Goal: Information Seeking & Learning: Learn about a topic

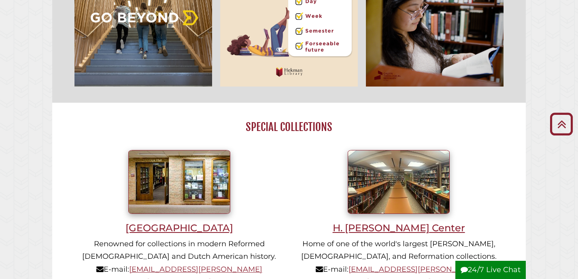
scroll to position [495, 0]
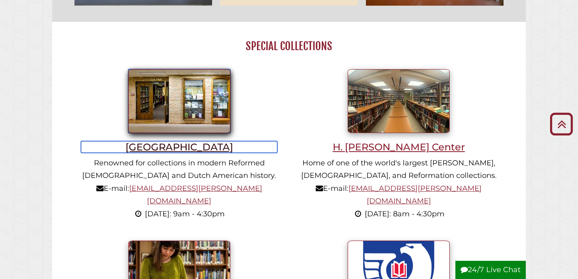
click at [170, 150] on h3 "[GEOGRAPHIC_DATA]" at bounding box center [179, 147] width 196 height 12
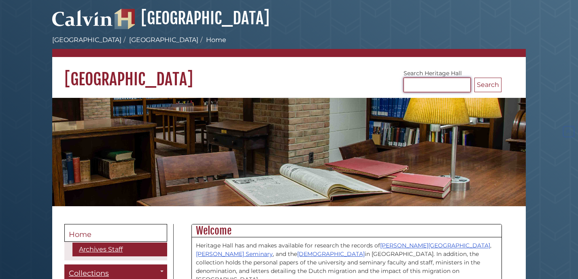
click at [438, 86] on input "Search Heritage Hall" at bounding box center [436, 85] width 67 height 15
type input "**********"
click at [474, 78] on button "Search" at bounding box center [487, 85] width 27 height 15
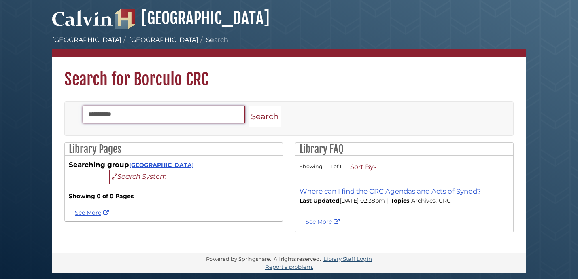
click at [181, 115] on input "**********" at bounding box center [164, 114] width 162 height 17
type input "*******"
click at [248, 106] on button "Search" at bounding box center [264, 116] width 33 height 21
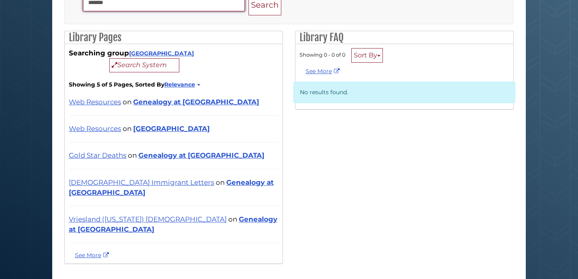
scroll to position [113, 0]
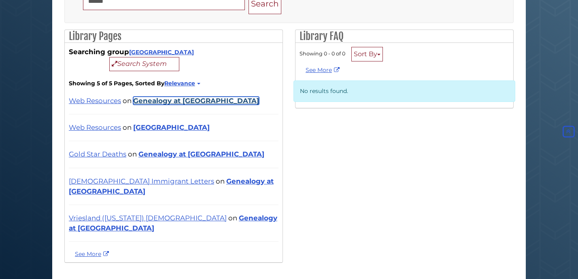
click at [184, 101] on link "Genealogy at Heritage Hall" at bounding box center [196, 101] width 126 height 8
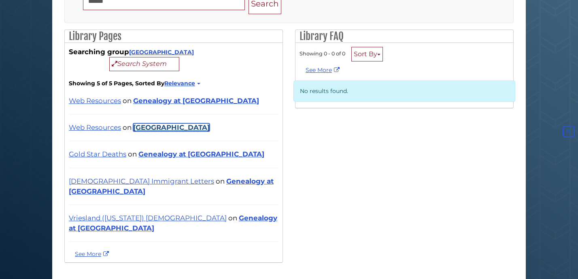
click at [158, 129] on link "[GEOGRAPHIC_DATA]" at bounding box center [171, 127] width 76 height 8
click at [99, 125] on link "Web Resources" at bounding box center [95, 127] width 52 height 8
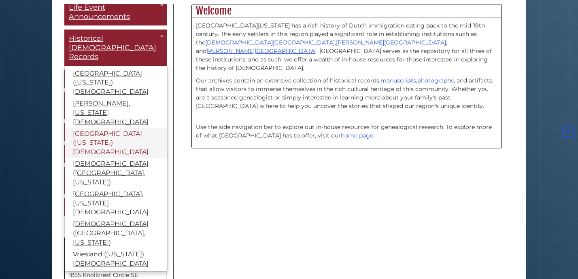
scroll to position [23, 0]
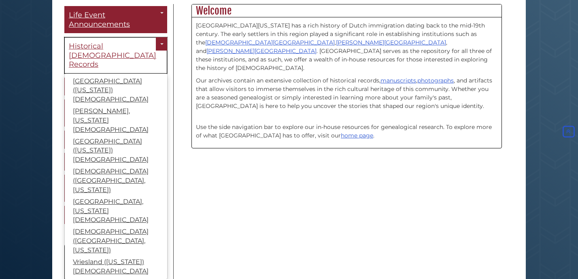
click at [116, 46] on span "Historical Church Records" at bounding box center [112, 55] width 87 height 27
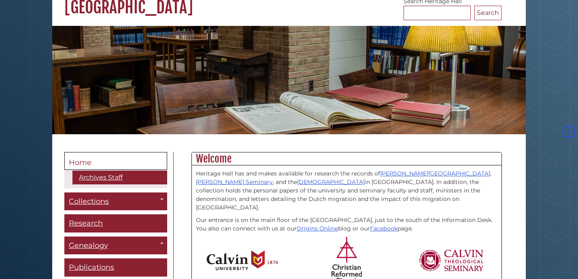
scroll to position [53, 0]
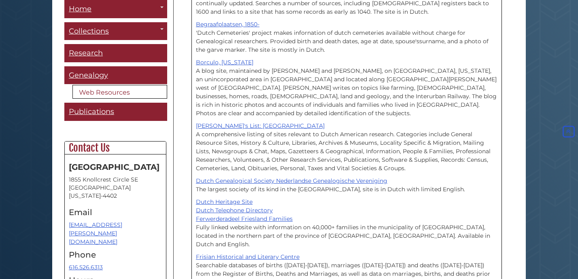
scroll to position [366, 0]
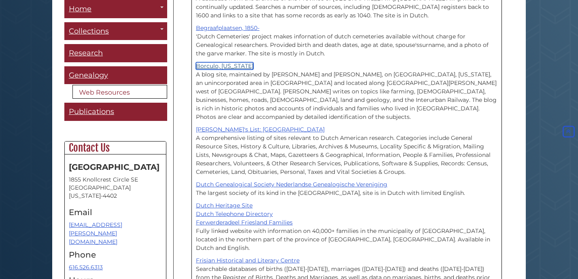
click at [238, 62] on link "Borculo, Michigan" at bounding box center [224, 65] width 57 height 7
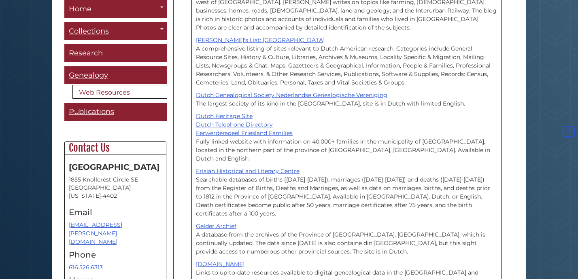
scroll to position [455, 0]
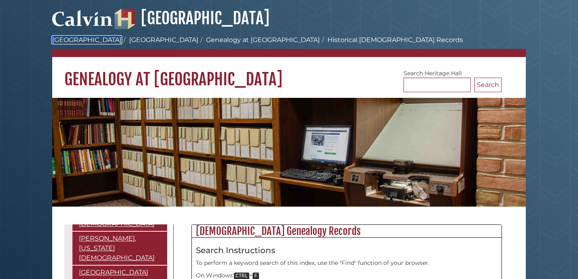
click at [90, 40] on link "[GEOGRAPHIC_DATA]" at bounding box center [86, 40] width 69 height 8
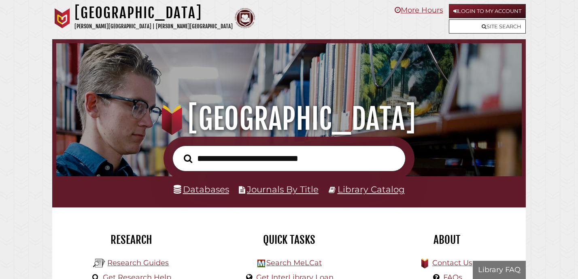
scroll to position [154, 461]
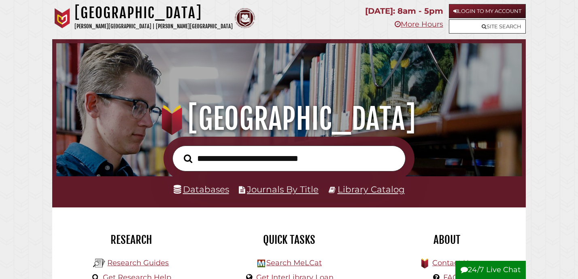
click at [233, 155] on input "text" at bounding box center [288, 159] width 233 height 26
type input "**********"
click at [180, 152] on button "Search" at bounding box center [188, 158] width 17 height 13
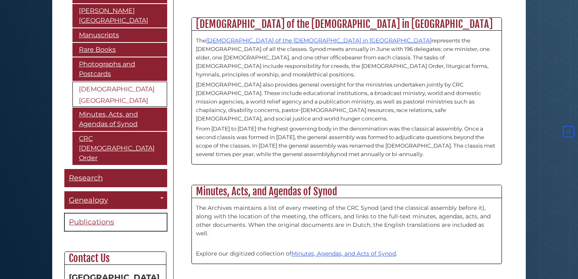
scroll to position [51, 0]
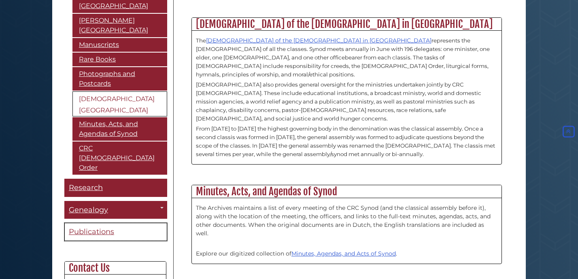
click at [135, 223] on link "Publications" at bounding box center [115, 232] width 103 height 18
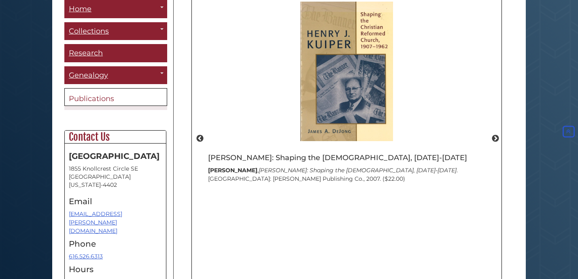
scroll to position [554, 0]
click at [497, 140] on button "Next" at bounding box center [495, 139] width 8 height 8
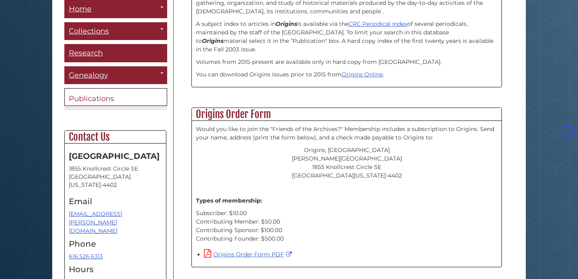
scroll to position [0, 0]
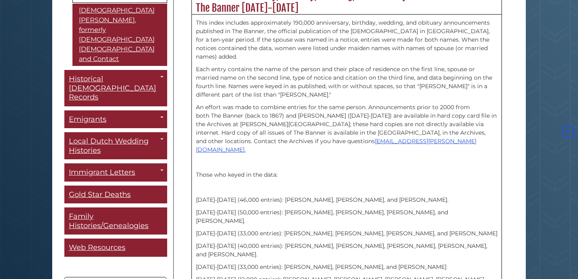
scroll to position [248, 0]
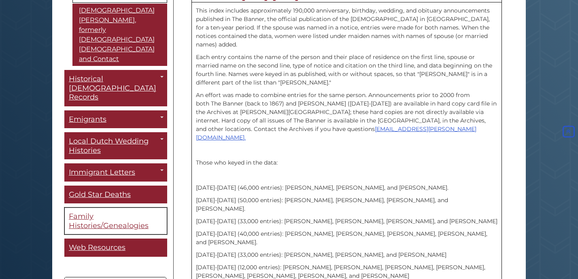
click at [111, 212] on span "Family Histories/Genealogies" at bounding box center [109, 221] width 80 height 18
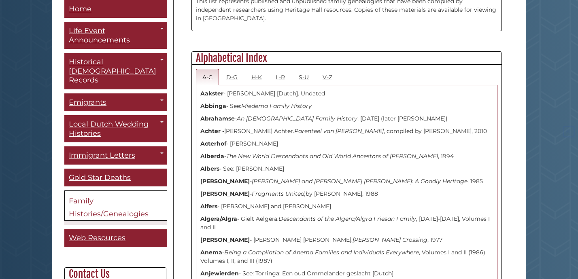
scroll to position [272, 0]
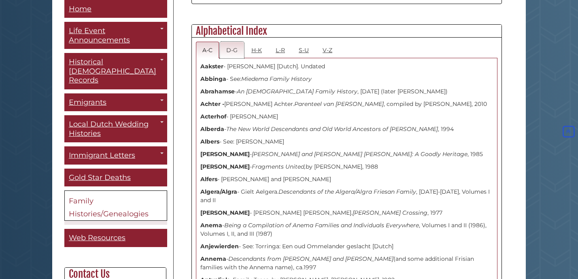
click at [233, 53] on link "D-G" at bounding box center [232, 50] width 24 height 17
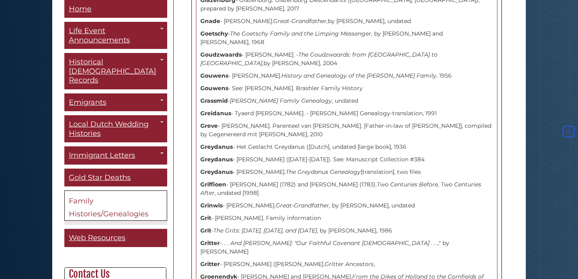
scroll to position [4164, 0]
